Goal: Entertainment & Leisure: Consume media (video, audio)

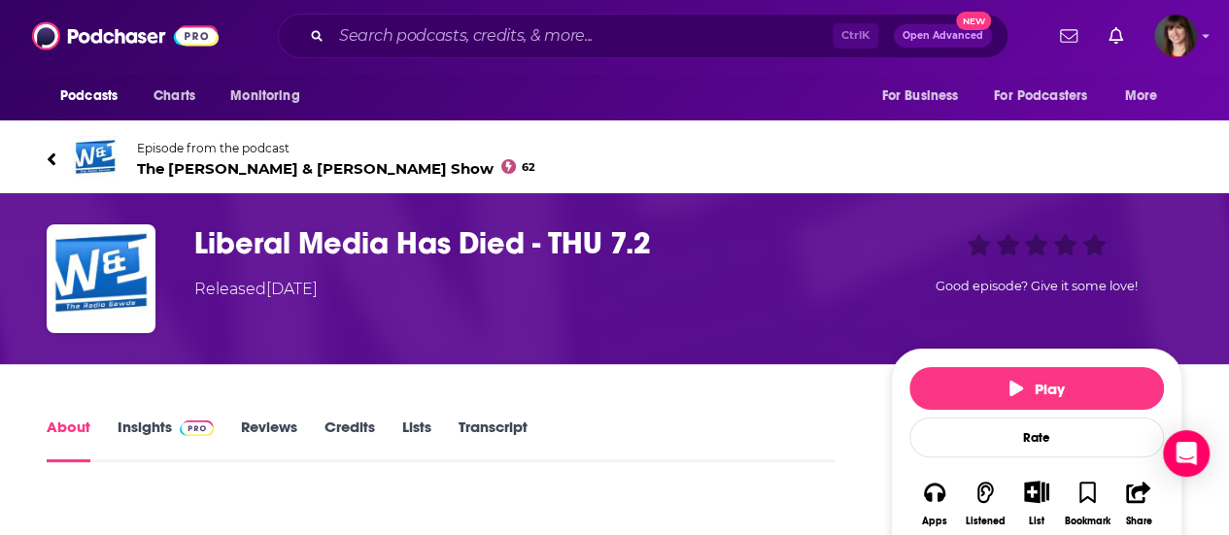
scroll to position [11, 0]
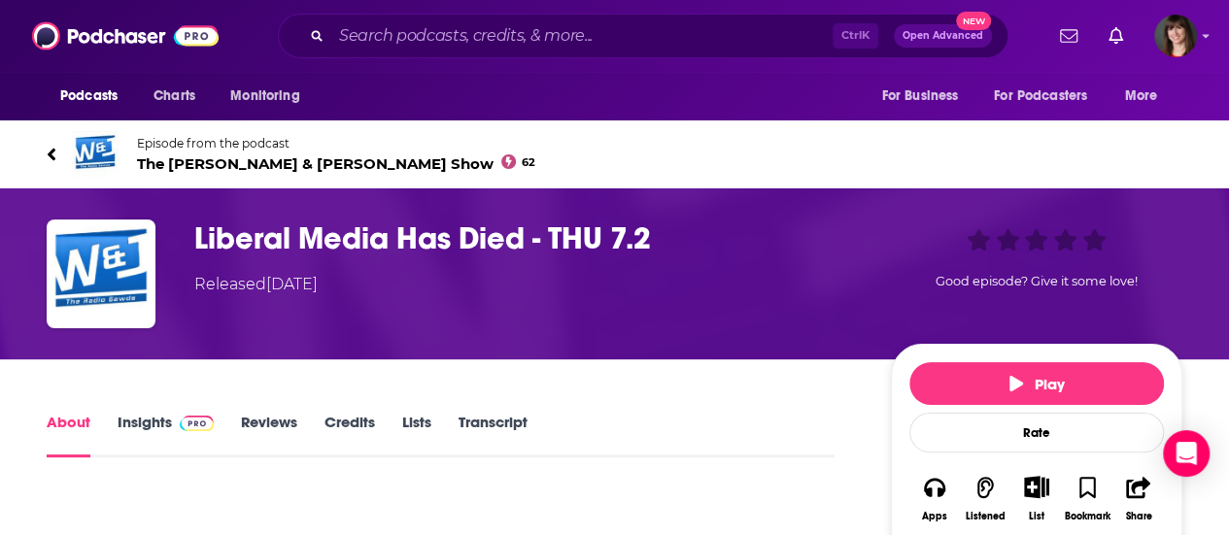
click at [143, 420] on link "Insights" at bounding box center [166, 435] width 96 height 45
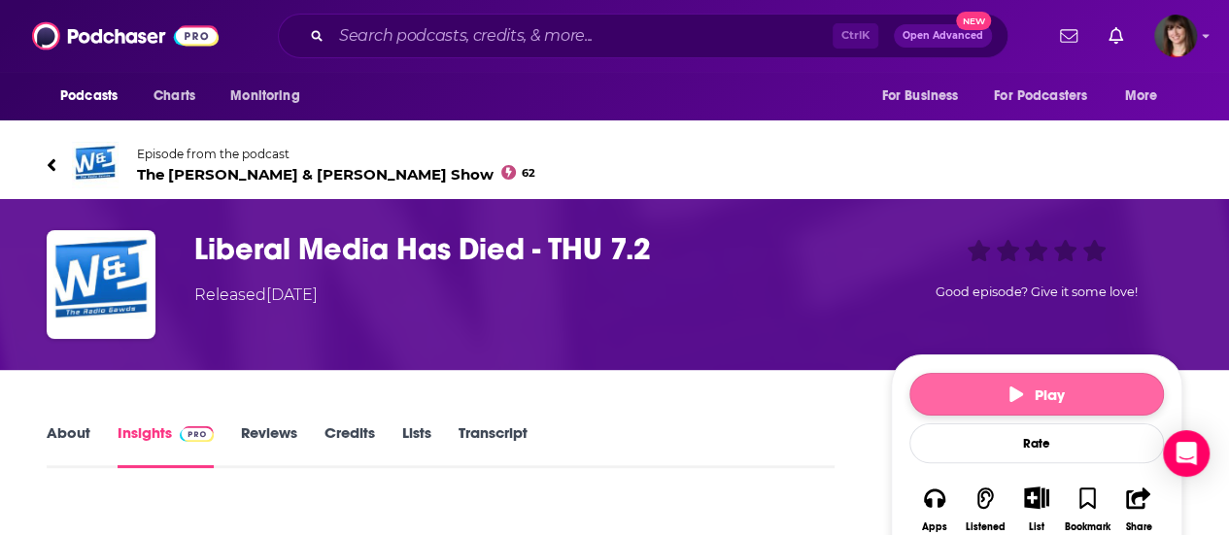
click at [1051, 392] on span "Play" at bounding box center [1037, 395] width 55 height 18
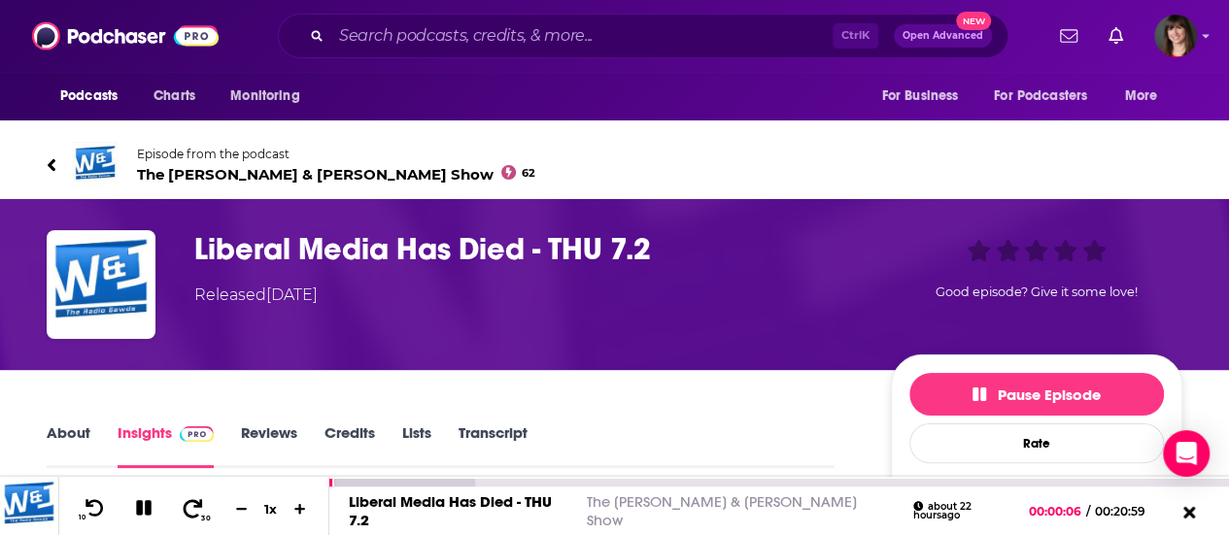
click at [199, 502] on icon at bounding box center [193, 508] width 19 height 18
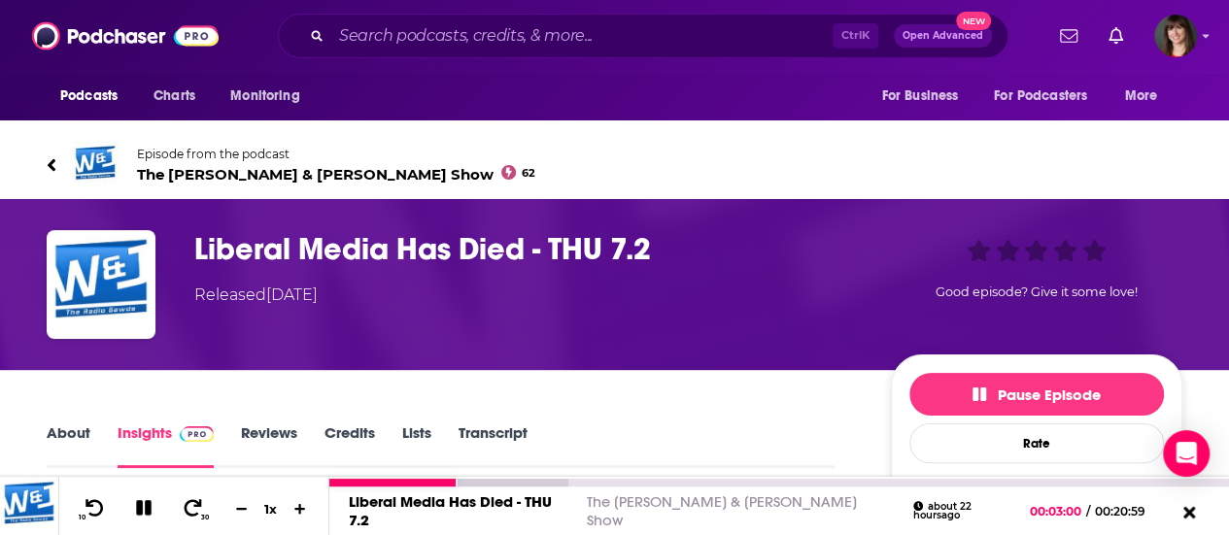
click at [894, 487] on div "Liberal Media Has Died - THU 7.2 The [PERSON_NAME] & [PERSON_NAME] Show about 2…" at bounding box center [779, 511] width 900 height 49
click at [892, 485] on div "00:13:08" at bounding box center [779, 483] width 900 height 8
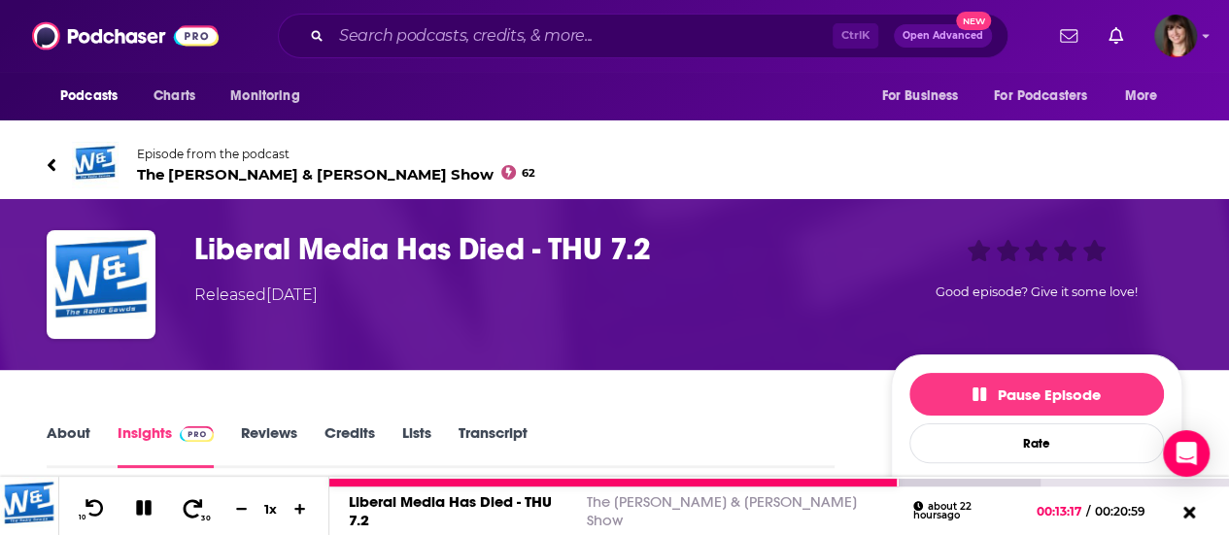
click at [204, 508] on button "30" at bounding box center [194, 509] width 40 height 27
click at [187, 508] on icon at bounding box center [193, 508] width 24 height 19
